Goal: Task Accomplishment & Management: Use online tool/utility

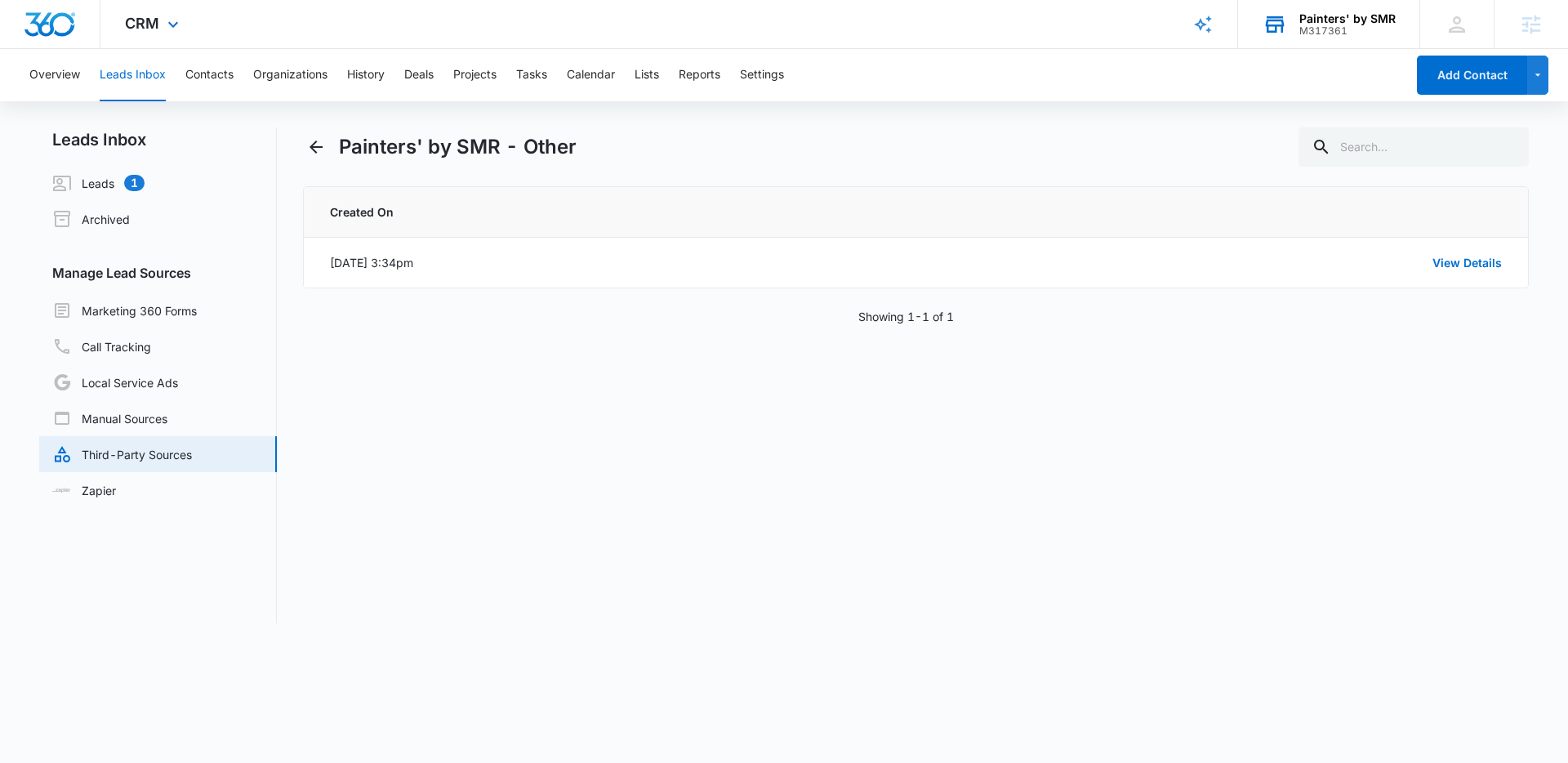
click at [1333, 24] on div "Painters' by SMR" at bounding box center [1348, 19] width 97 height 14
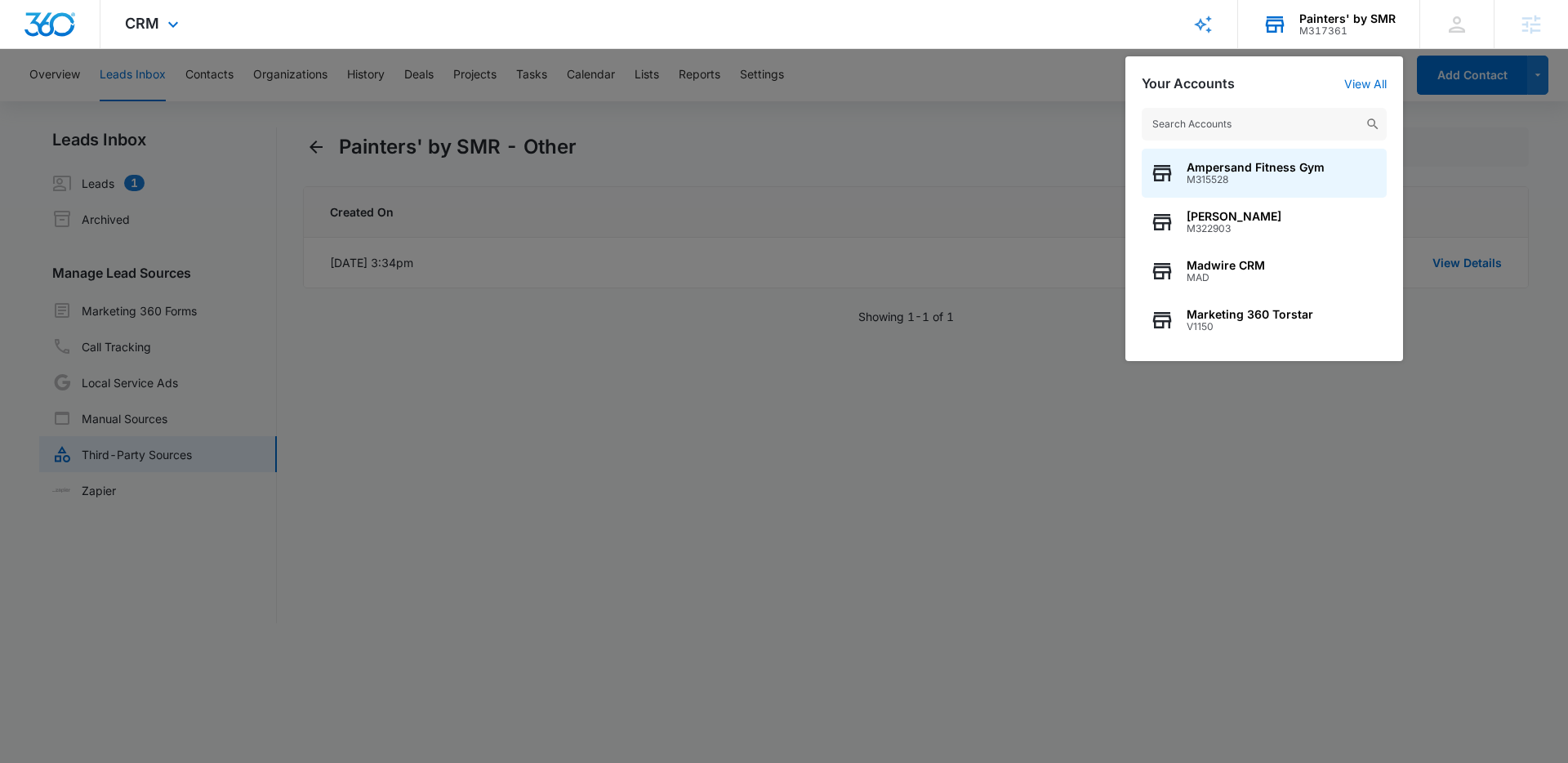
click at [1259, 127] on input "text" at bounding box center [1263, 125] width 245 height 33
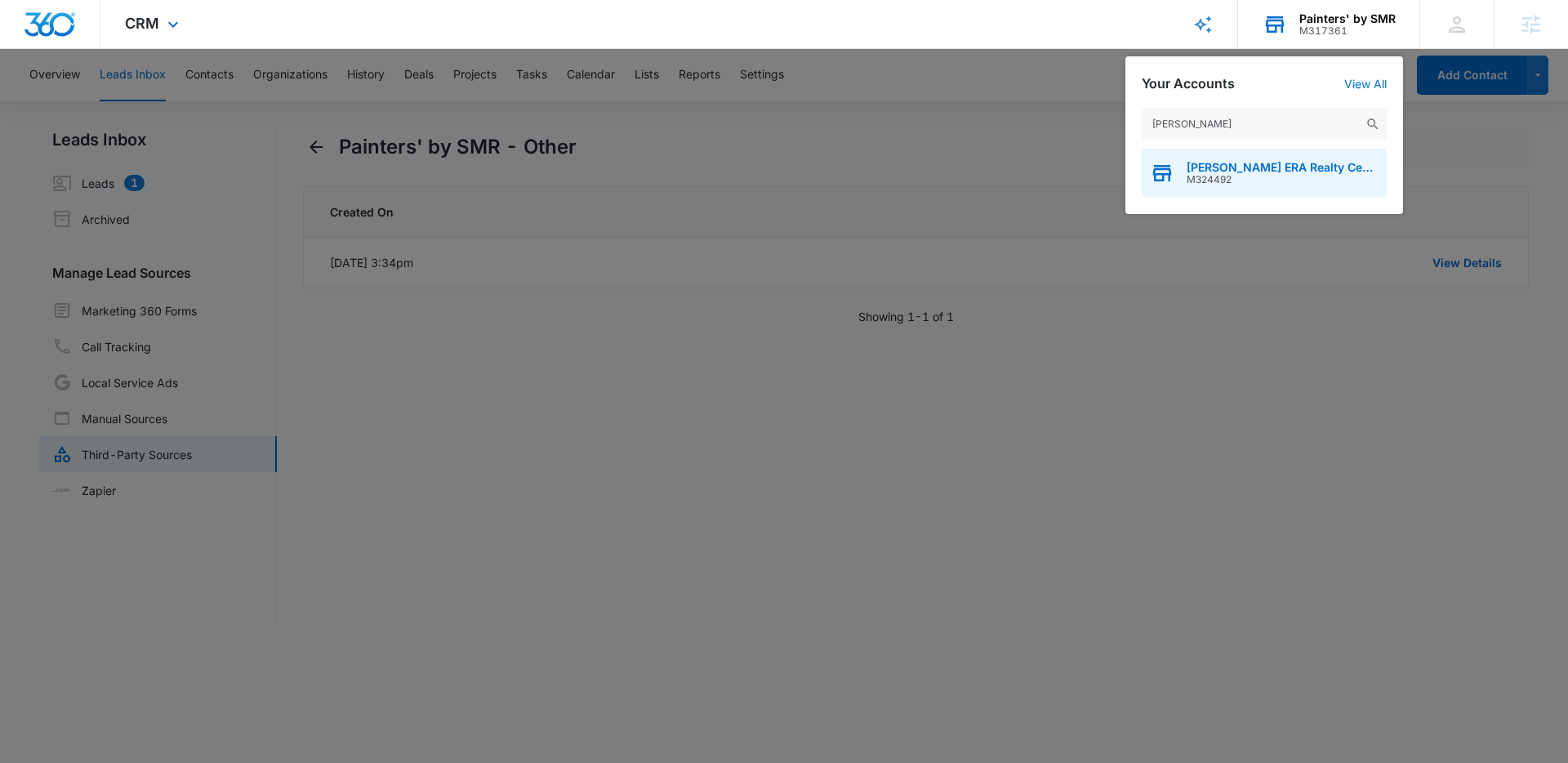
type input "[PERSON_NAME]"
click at [1252, 163] on span "[PERSON_NAME] ERA Realty Center" at bounding box center [1283, 167] width 192 height 14
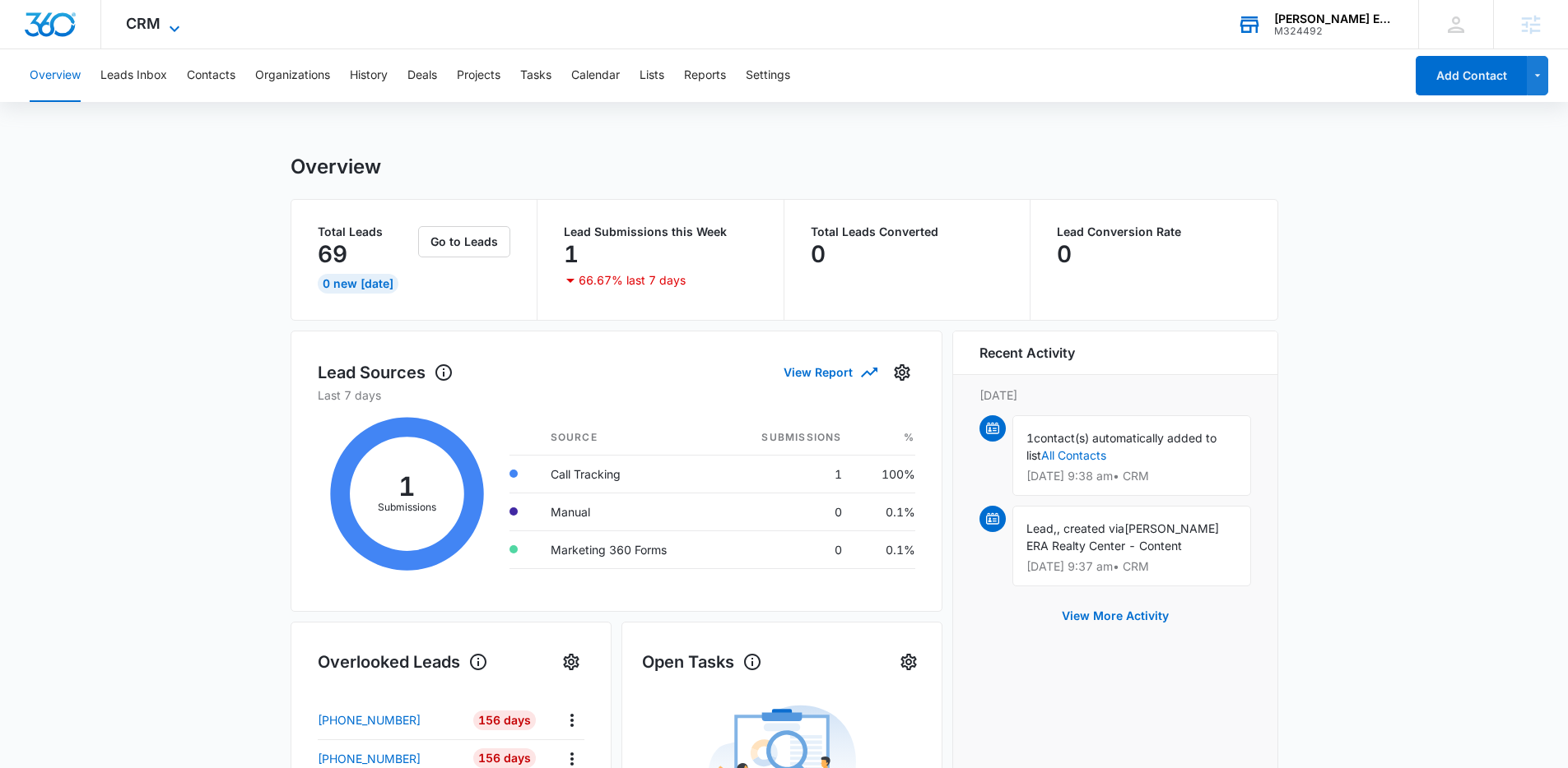
click at [174, 23] on icon at bounding box center [174, 28] width 19 height 19
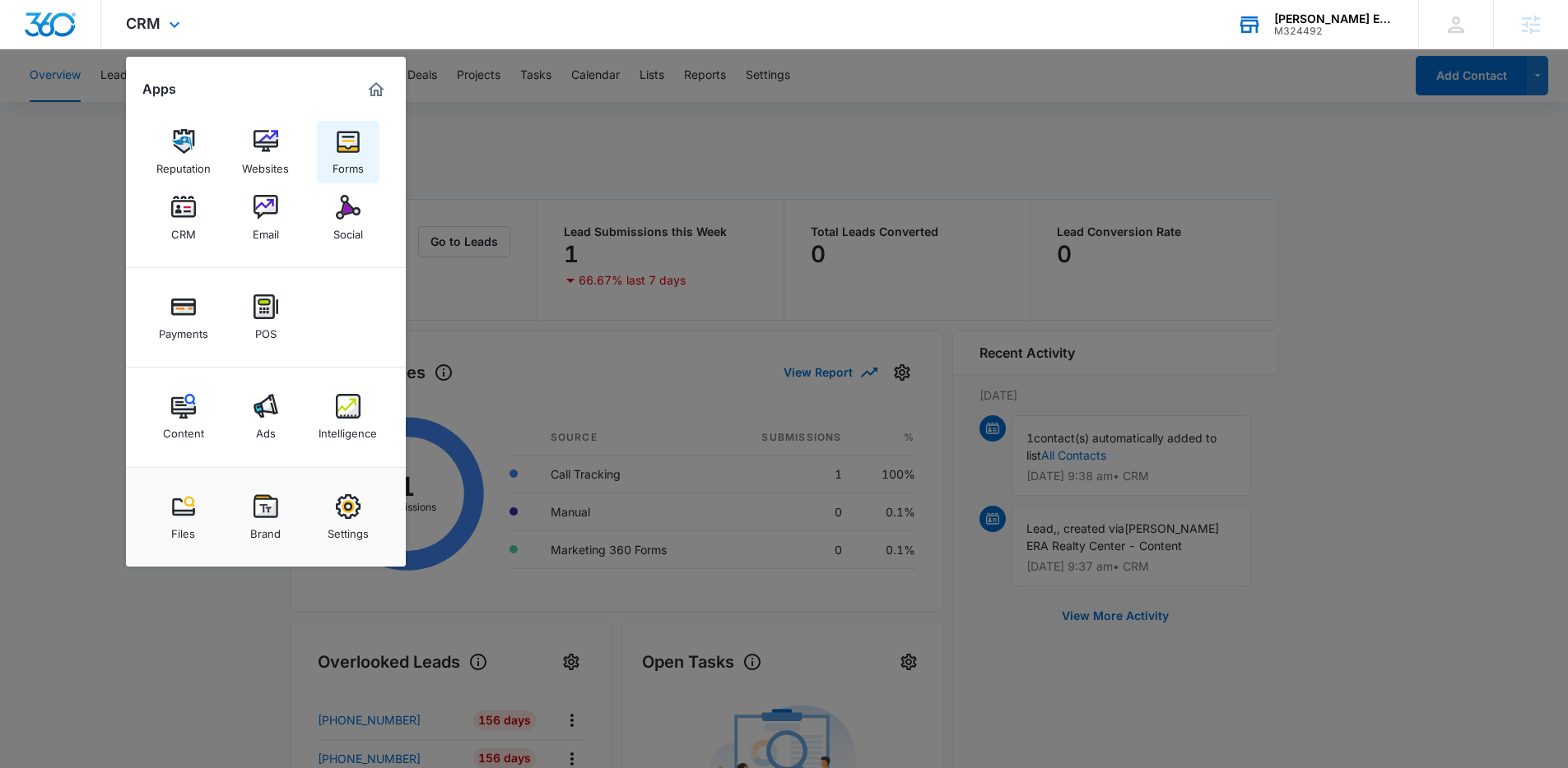
click at [337, 153] on img at bounding box center [348, 141] width 24 height 24
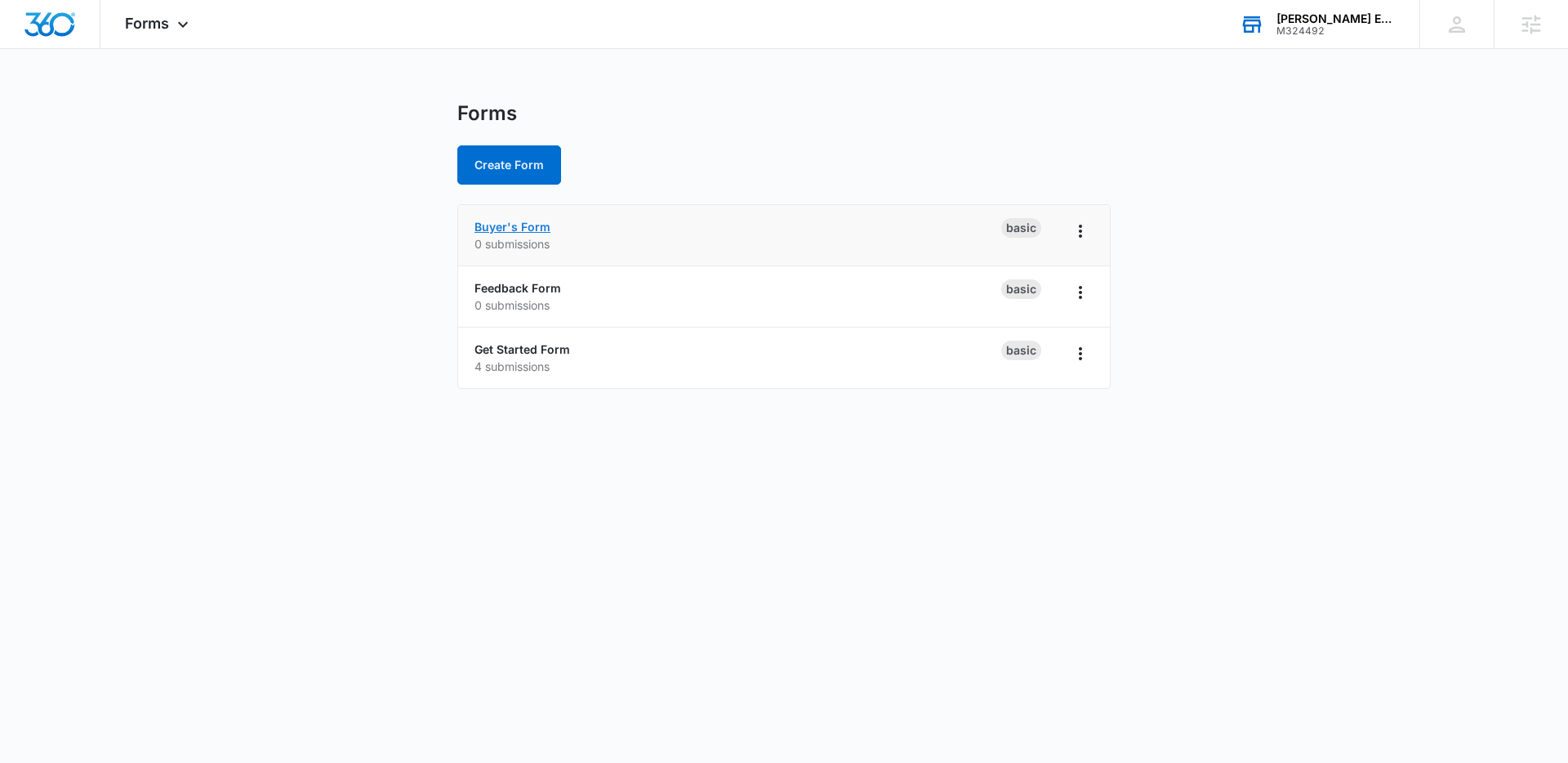
click at [502, 226] on link "Buyer's Form" at bounding box center [512, 226] width 76 height 14
